Goal: Navigation & Orientation: Find specific page/section

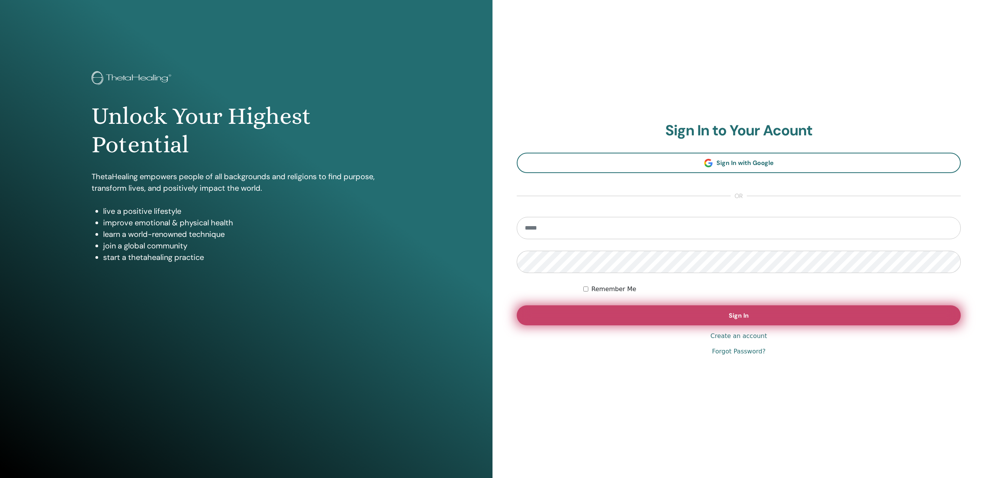
type input "**********"
click at [687, 309] on button "Sign In" at bounding box center [739, 316] width 444 height 20
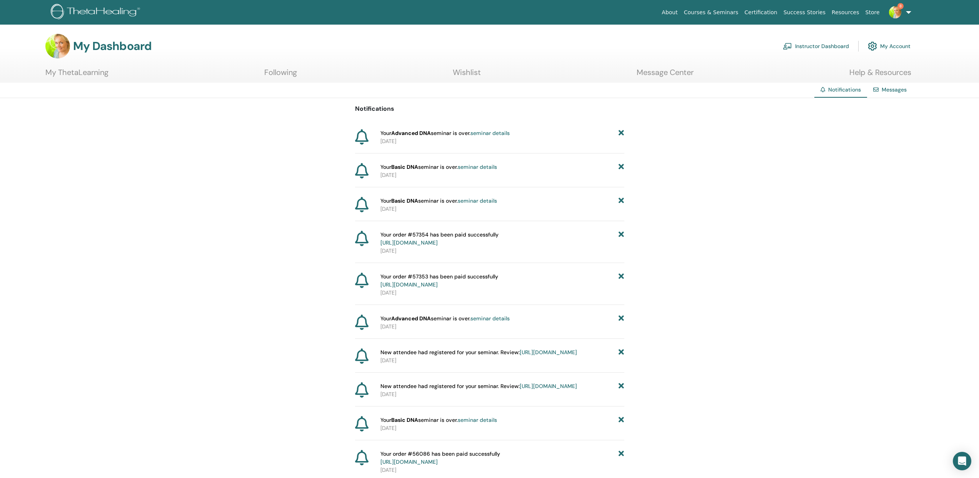
click at [759, 12] on link "Certification" at bounding box center [760, 12] width 39 height 14
click at [821, 45] on link "Instructor Dashboard" at bounding box center [816, 46] width 66 height 17
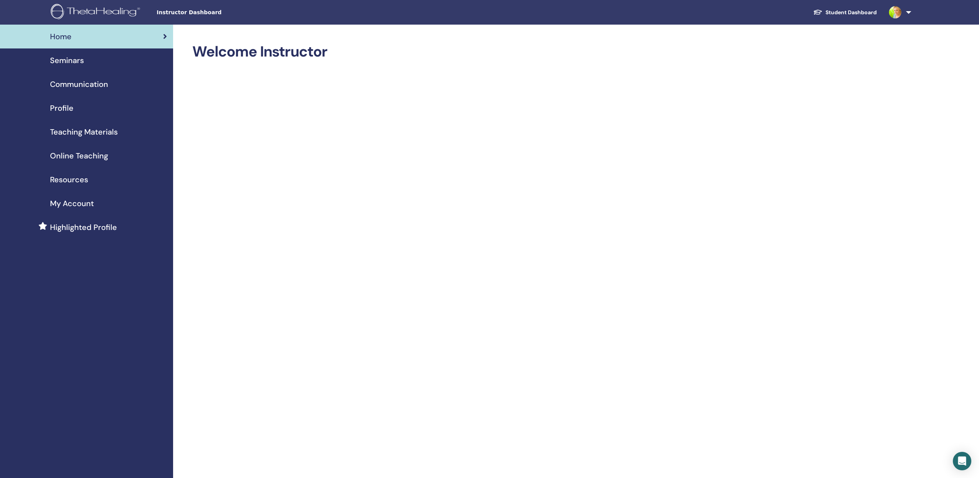
click at [103, 129] on span "Teaching Materials" at bounding box center [84, 132] width 68 height 12
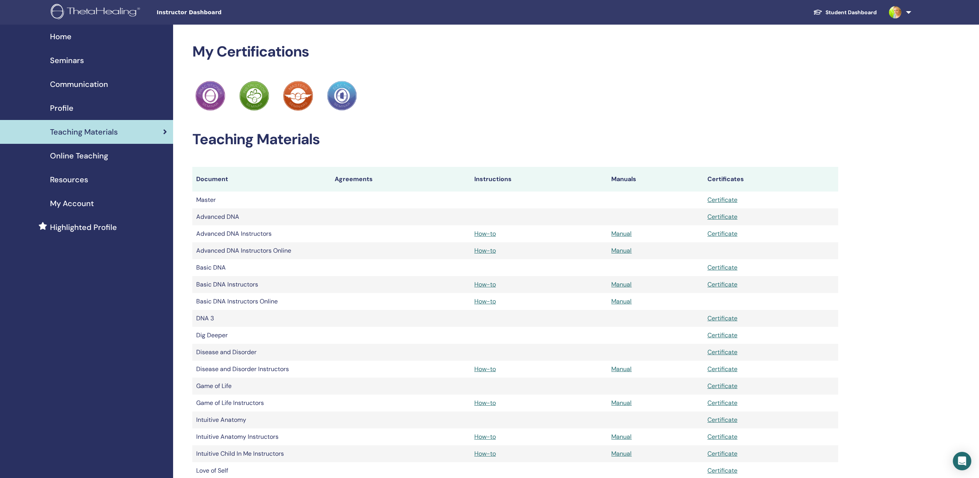
click at [74, 60] on span "Seminars" at bounding box center [67, 61] width 34 height 12
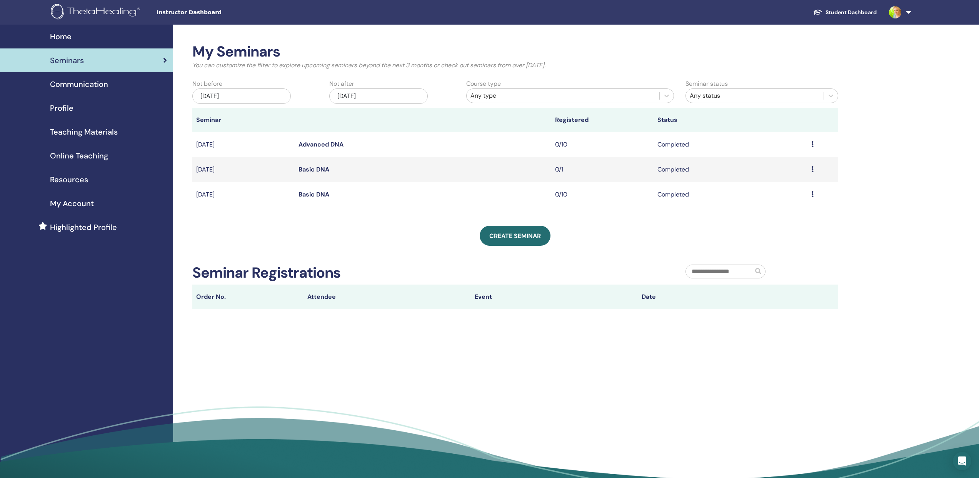
click at [74, 84] on span "Communication" at bounding box center [79, 84] width 58 height 12
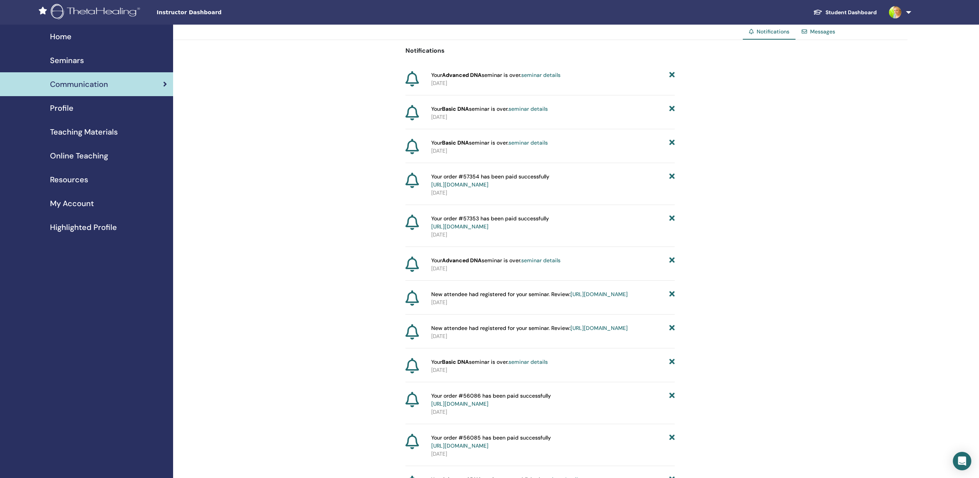
click at [71, 107] on span "Profile" at bounding box center [61, 108] width 23 height 12
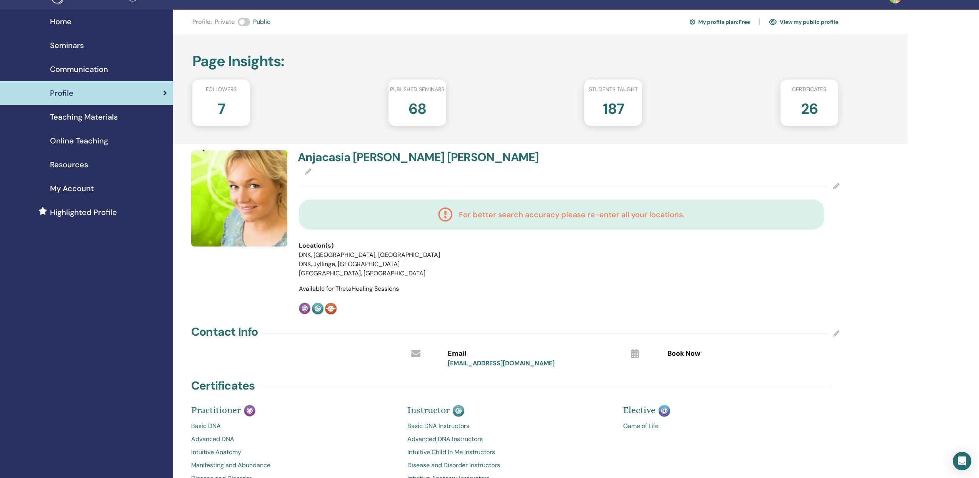
scroll to position [8, 0]
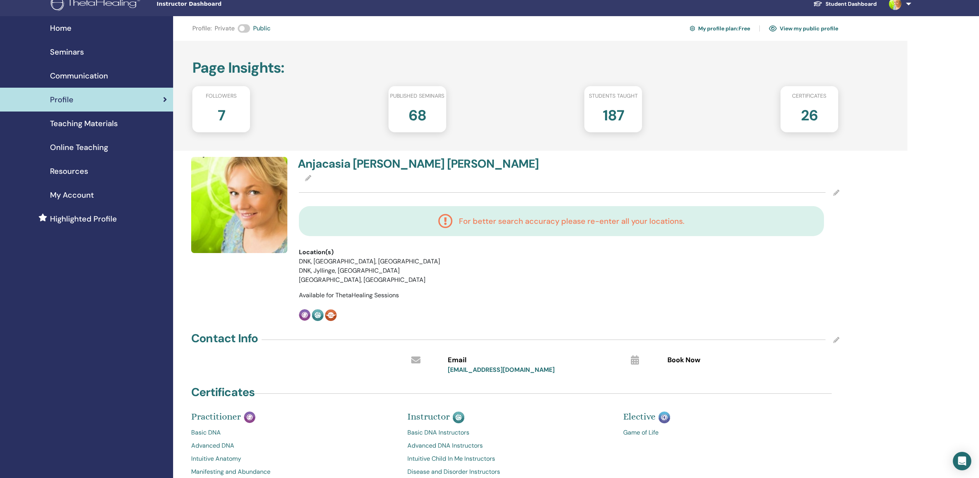
click at [73, 123] on span "Teaching Materials" at bounding box center [84, 124] width 68 height 12
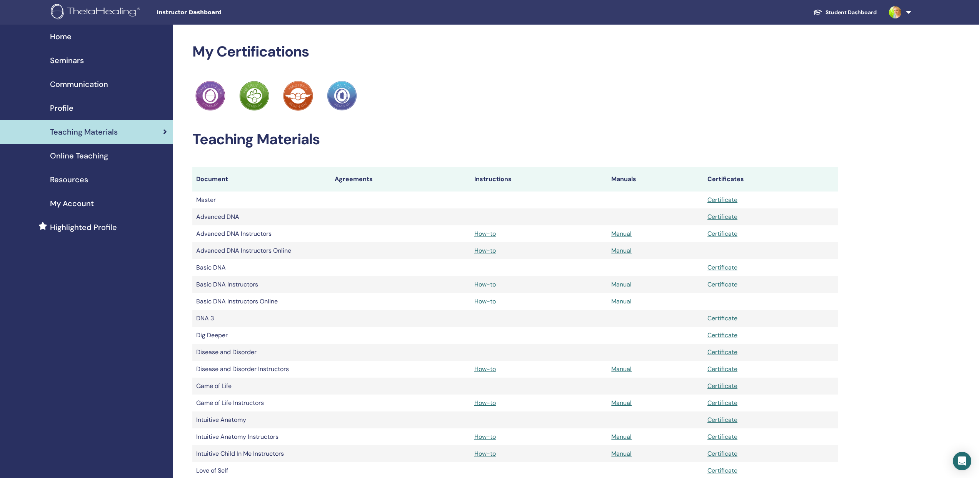
click at [71, 155] on span "Online Teaching" at bounding box center [79, 156] width 58 height 12
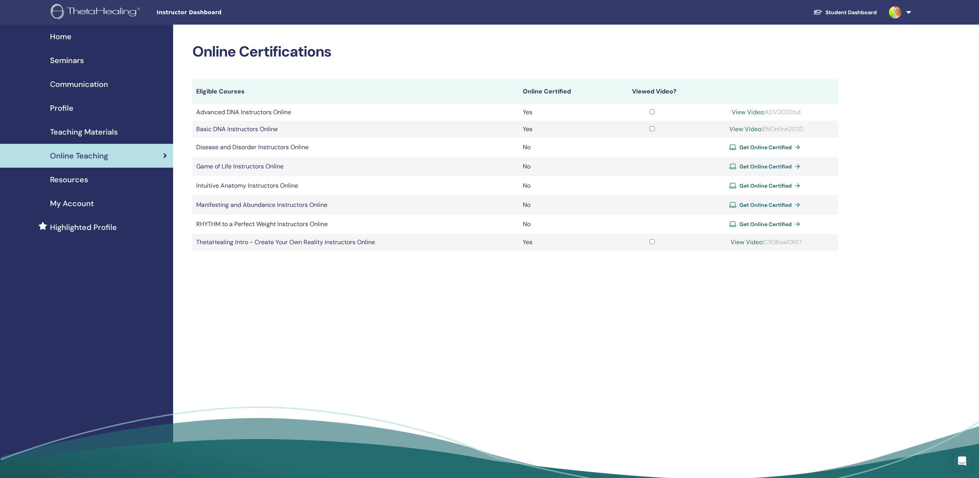
click at [76, 178] on span "Resources" at bounding box center [69, 180] width 38 height 12
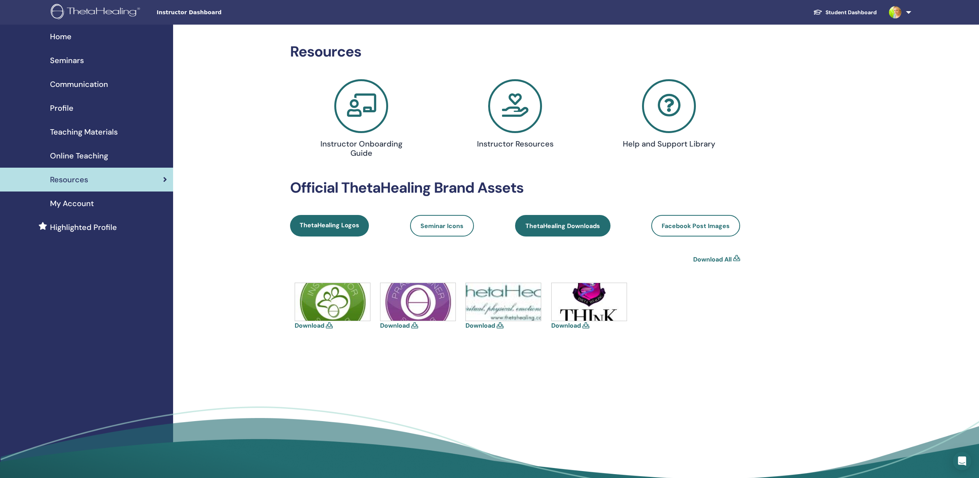
click at [555, 228] on span "ThetaHealing Downloads" at bounding box center [563, 226] width 75 height 8
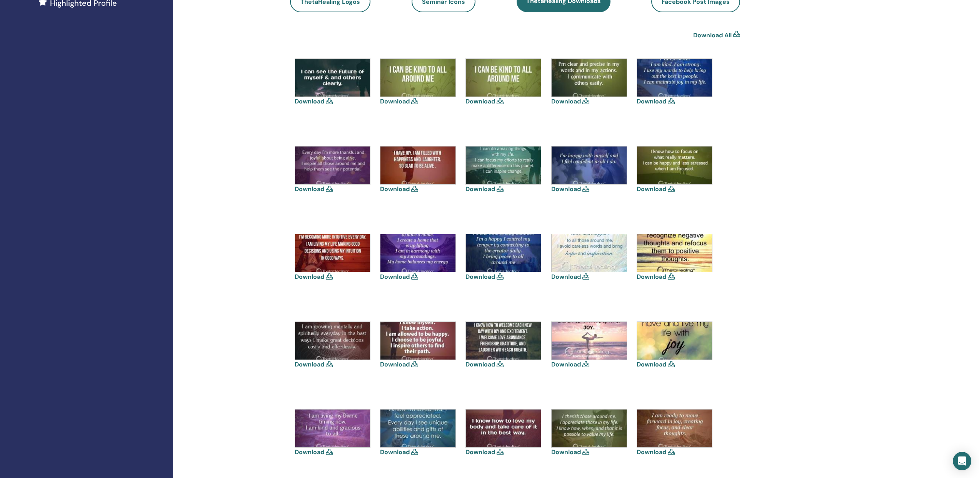
scroll to position [62, 0]
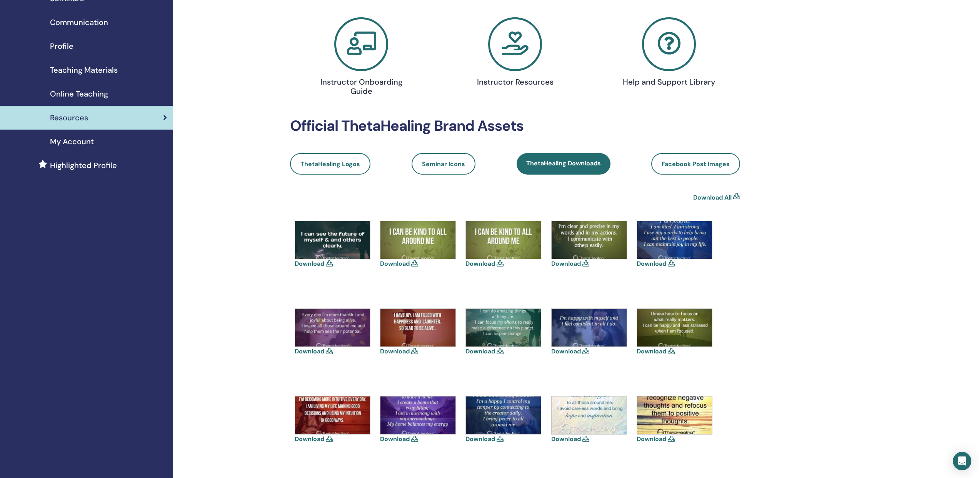
click at [87, 163] on span "Highlighted Profile" at bounding box center [83, 166] width 67 height 12
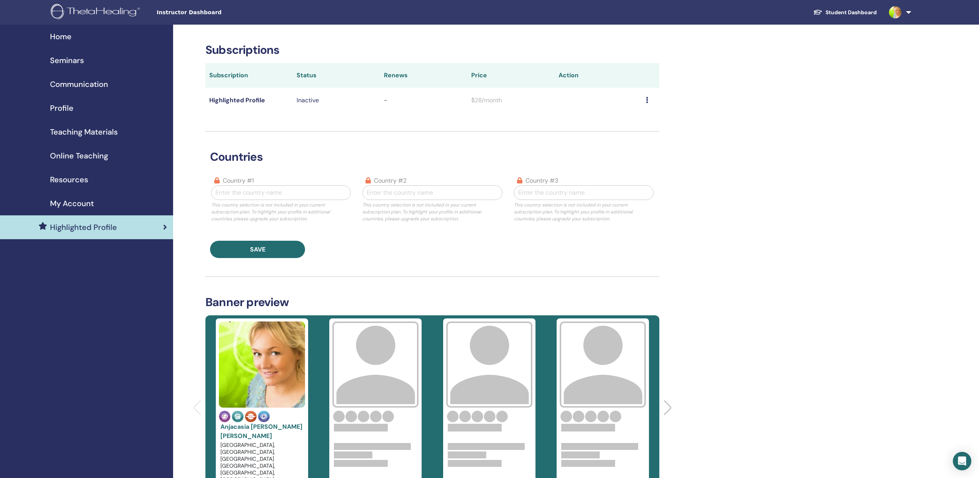
click at [68, 61] on span "Seminars" at bounding box center [67, 61] width 34 height 12
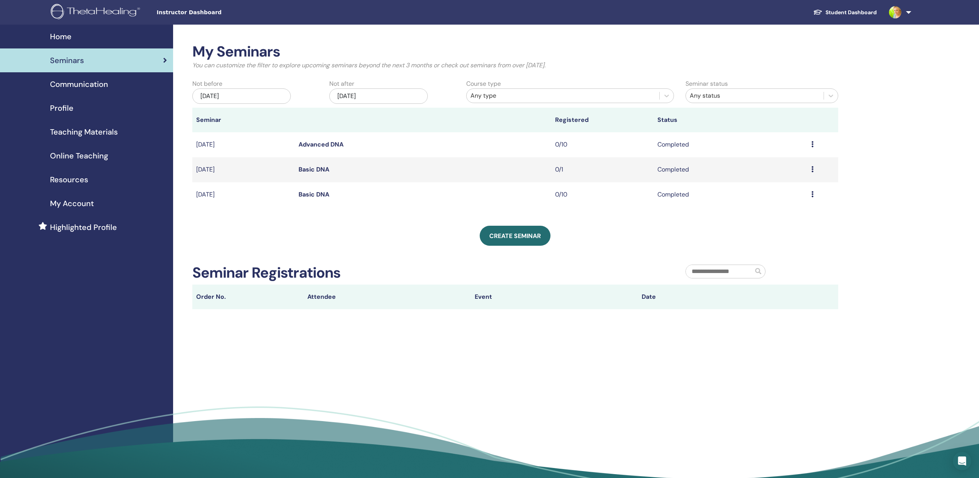
click at [73, 83] on span "Communication" at bounding box center [79, 84] width 58 height 12
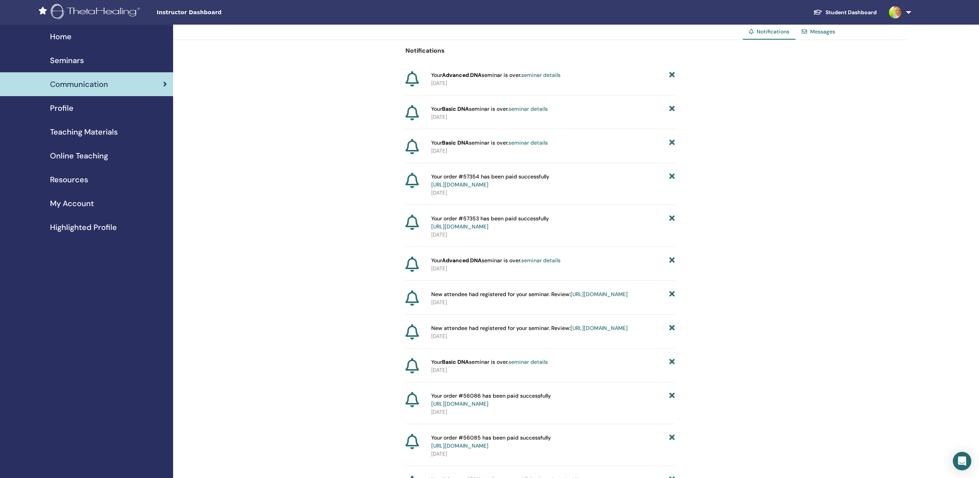
click at [70, 107] on span "Profile" at bounding box center [61, 108] width 23 height 12
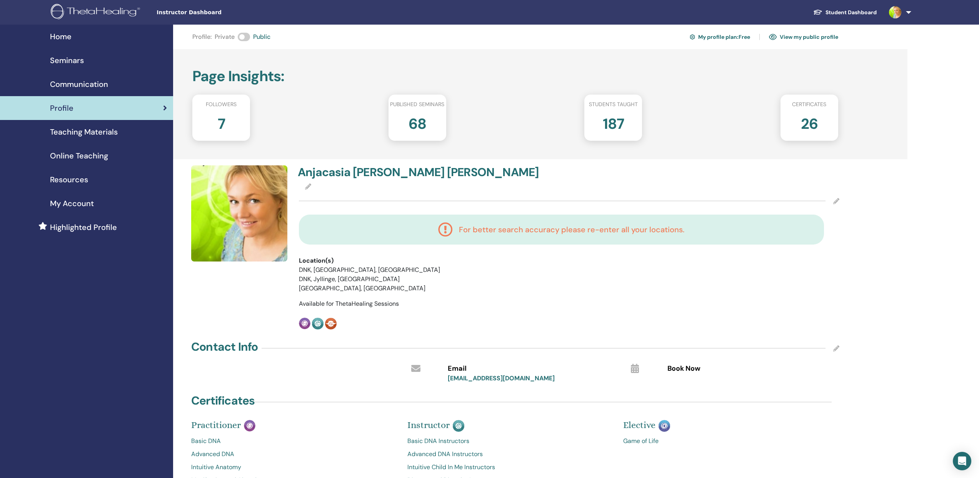
click at [80, 129] on span "Teaching Materials" at bounding box center [84, 132] width 68 height 12
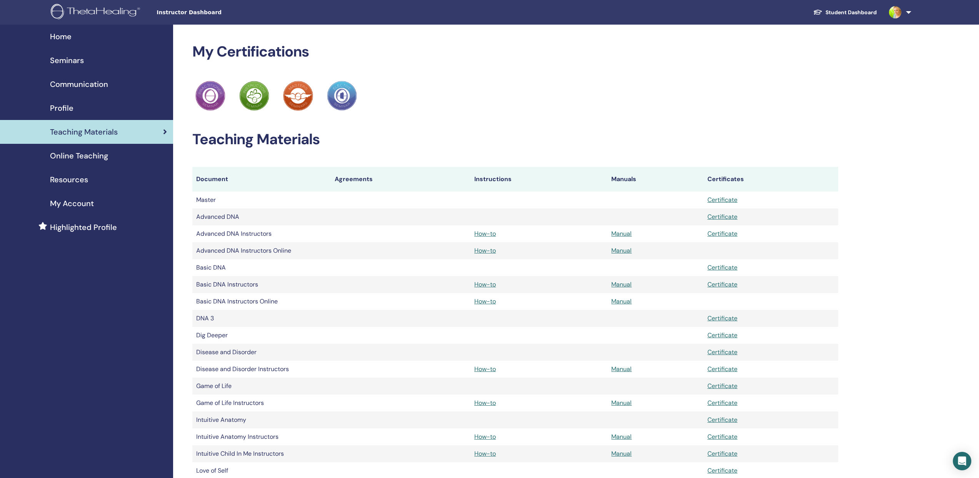
click at [83, 200] on span "My Account" at bounding box center [72, 204] width 44 height 12
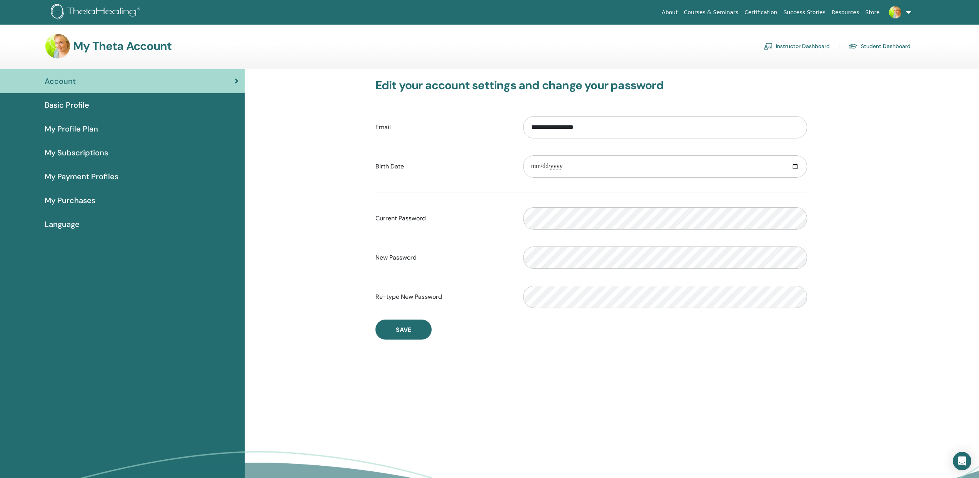
click at [863, 46] on link "Student Dashboard" at bounding box center [880, 46] width 62 height 12
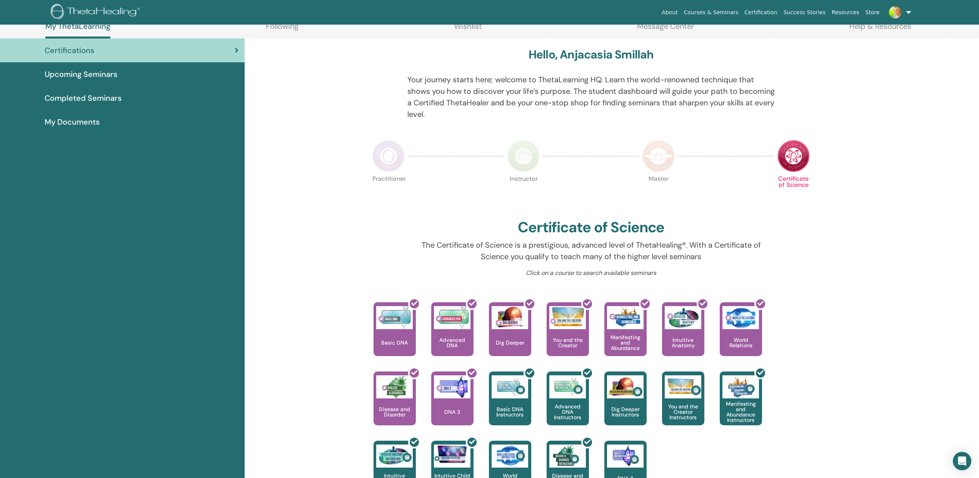
scroll to position [77, 0]
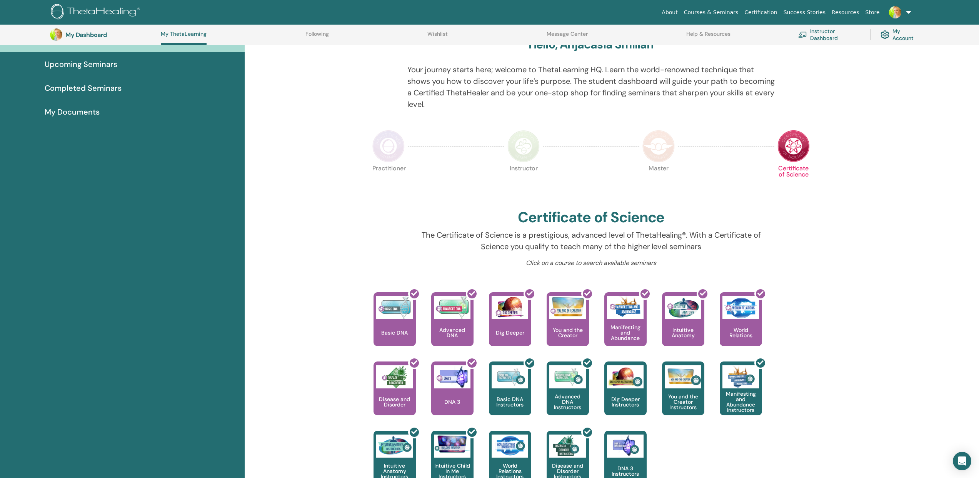
click at [310, 32] on link "Following" at bounding box center [317, 37] width 23 height 12
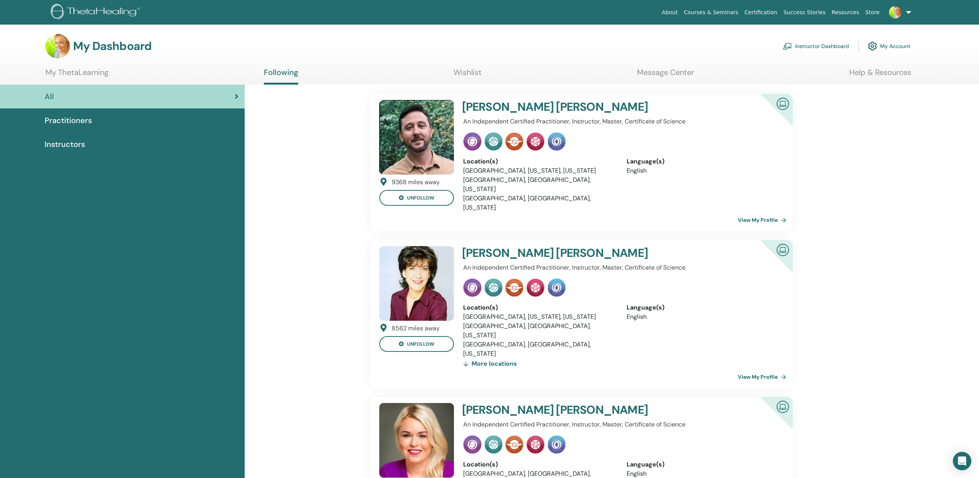
click at [417, 124] on img at bounding box center [416, 137] width 75 height 75
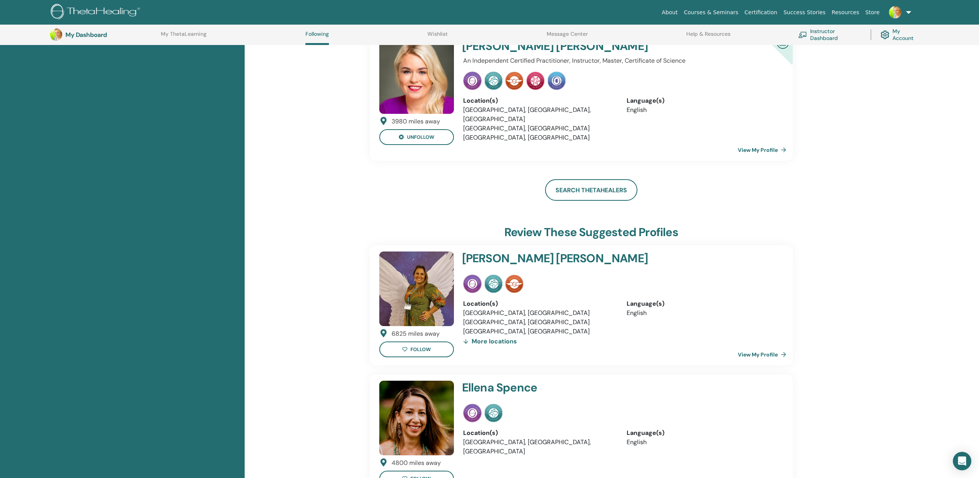
scroll to position [8, 0]
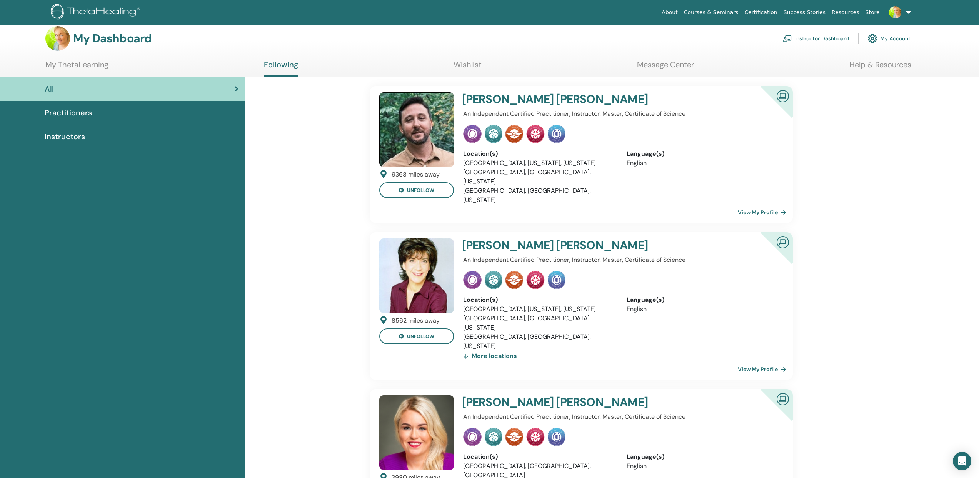
click at [500, 99] on h4 "[PERSON_NAME]" at bounding box center [593, 99] width 263 height 14
click at [476, 135] on img at bounding box center [472, 134] width 18 height 18
click at [496, 170] on li "[GEOGRAPHIC_DATA], [GEOGRAPHIC_DATA], [US_STATE]" at bounding box center [539, 177] width 152 height 18
click at [743, 205] on link "View My Profile" at bounding box center [764, 212] width 52 height 15
